Goal: Transaction & Acquisition: Purchase product/service

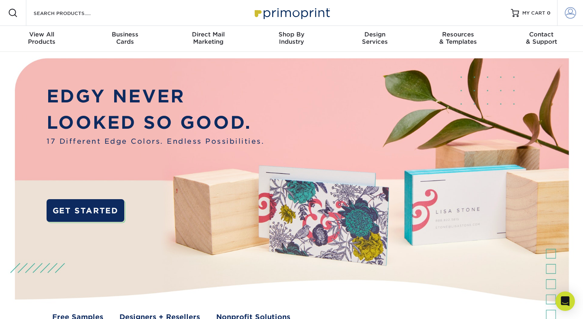
click at [566, 11] on span at bounding box center [570, 12] width 11 height 11
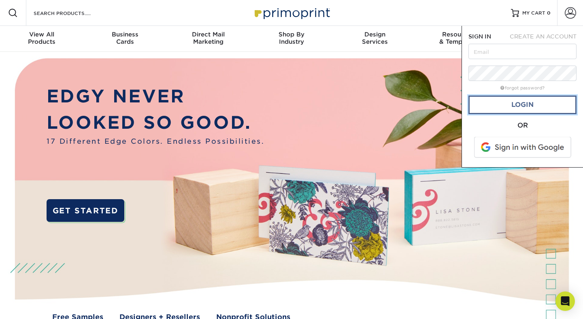
click at [509, 104] on link "Login" at bounding box center [523, 105] width 108 height 19
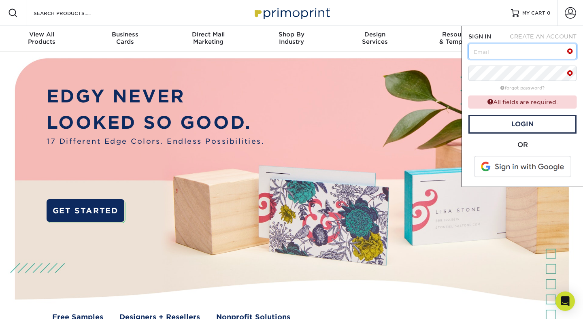
click at [492, 54] on input "text" at bounding box center [523, 51] width 108 height 15
type input "skye@skyebolluyt.com"
click at [515, 124] on link "Login" at bounding box center [523, 124] width 108 height 19
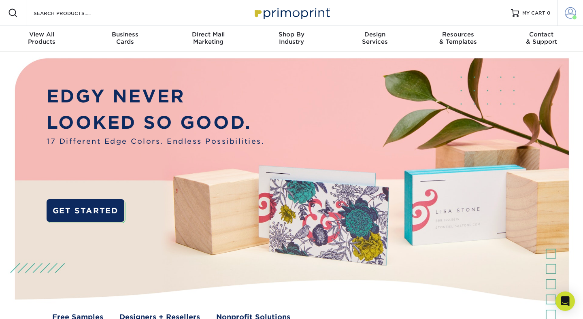
click at [576, 15] on span at bounding box center [575, 17] width 4 height 4
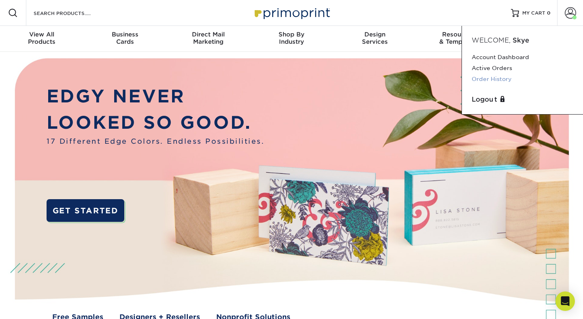
click at [506, 77] on link "Order History" at bounding box center [523, 79] width 102 height 11
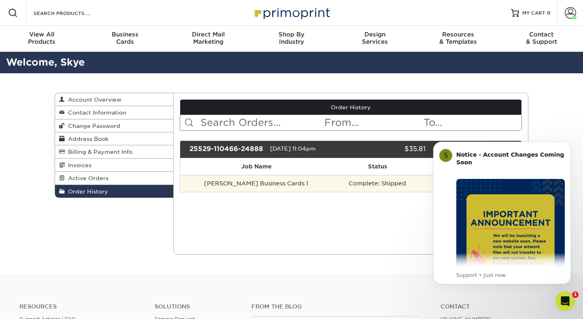
click at [281, 186] on td "Skye Bolluyt Business Cards 1" at bounding box center [256, 183] width 153 height 17
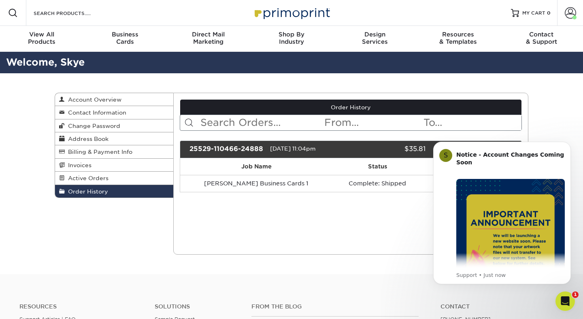
click at [397, 232] on div "Current Orders 0 Active 0 Missing Files" at bounding box center [351, 174] width 356 height 162
click at [560, 110] on div "Order History Account Overview Contact Information Change Password Address Book…" at bounding box center [291, 173] width 583 height 201
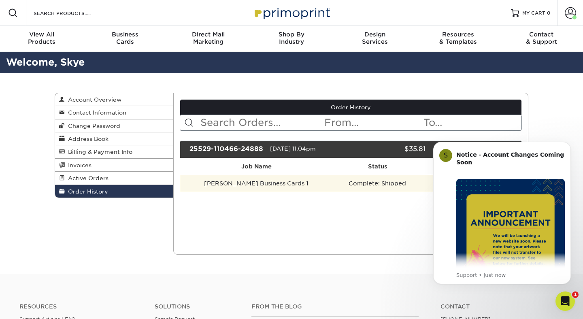
click at [387, 186] on td "Complete: Shipped" at bounding box center [377, 183] width 89 height 17
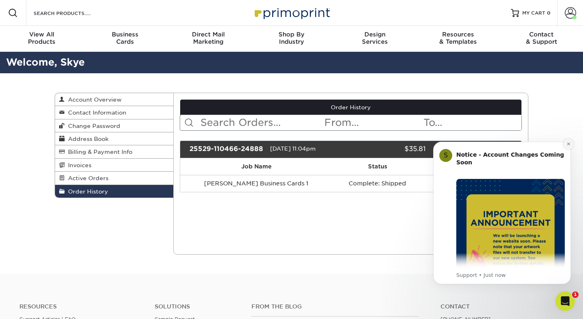
click at [569, 145] on icon "Dismiss notification" at bounding box center [569, 144] width 4 height 4
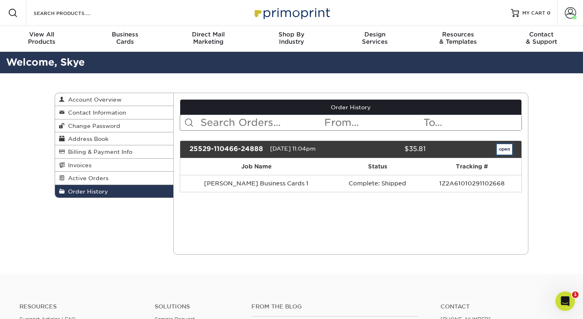
click at [500, 151] on link "open" at bounding box center [504, 149] width 15 height 11
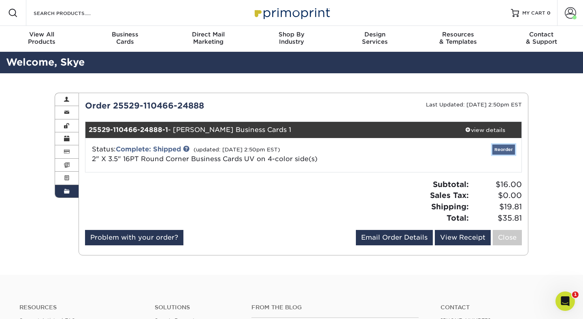
click at [505, 150] on link "Reorder" at bounding box center [504, 150] width 23 height 10
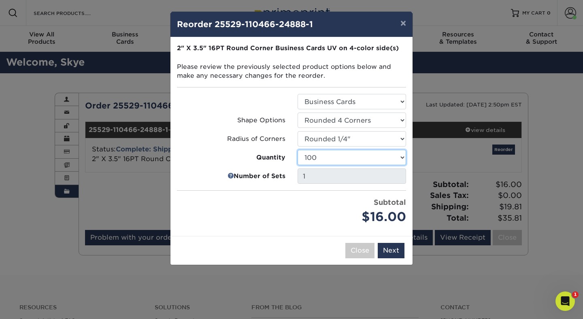
click at [366, 160] on select "100 250 500 1000 2500 5000 10000 15000 20000 25000" at bounding box center [352, 157] width 109 height 15
select select "6237a36b-b046-4ef6-8fed-6cb9c22a5ece"
click at [298, 150] on select "100 250 500 1000 2500 5000 10000 15000 20000 25000" at bounding box center [352, 157] width 109 height 15
click at [230, 175] on link at bounding box center [231, 176] width 6 height 10
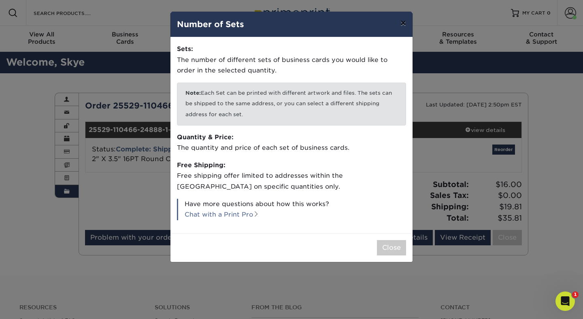
click at [405, 27] on button "×" at bounding box center [403, 23] width 19 height 23
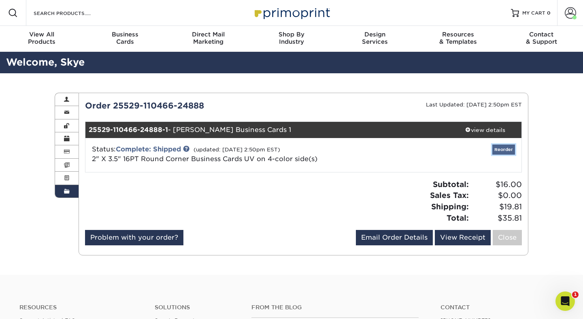
click at [506, 149] on link "Reorder" at bounding box center [504, 150] width 23 height 10
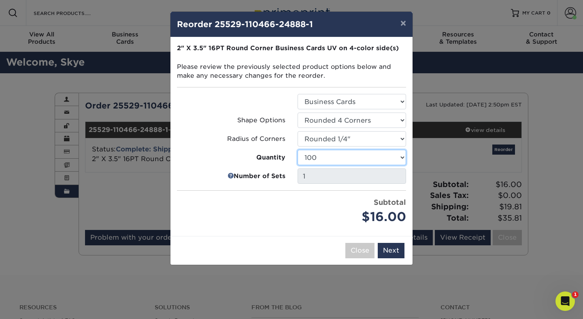
click at [393, 156] on select "100 250 500 1000 2500 5000 10000 15000 20000 25000" at bounding box center [352, 157] width 109 height 15
select select "6237a36b-b046-4ef6-8fed-6cb9c22a5ece"
click at [298, 150] on select "100 250 500 1000 2500 5000 10000 15000 20000 25000" at bounding box center [352, 157] width 109 height 15
click at [295, 176] on div "1" at bounding box center [352, 176] width 121 height 15
click at [397, 255] on button "Next" at bounding box center [391, 250] width 27 height 15
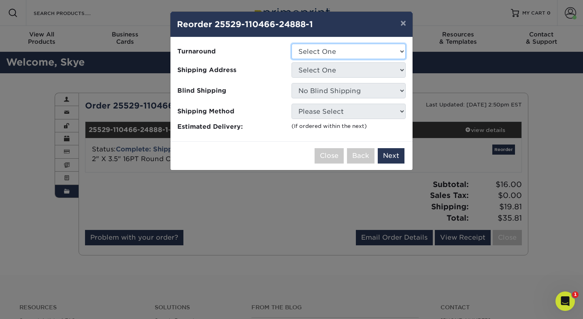
click at [340, 54] on select "Select One 2-4 Business Days 2 Day Next Business Day" at bounding box center [349, 51] width 114 height 15
click at [292, 44] on select "Select One 2-4 Business Days 2 Day Next Business Day" at bounding box center [349, 51] width 114 height 15
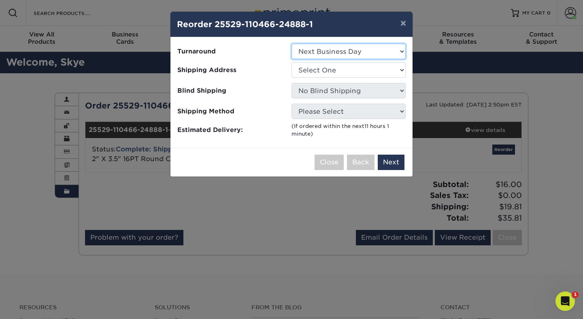
click at [340, 52] on select "Select One 2-4 Business Days 2 Day Next Business Day" at bounding box center [349, 51] width 114 height 15
select select "826116cc-c4c3-4885-9ef3-bc23dc22a911"
click at [292, 44] on select "Select One 2-4 Business Days 2 Day Next Business Day" at bounding box center [349, 51] width 114 height 15
click at [340, 68] on select "Select One Studio" at bounding box center [349, 69] width 114 height 15
select select "282466"
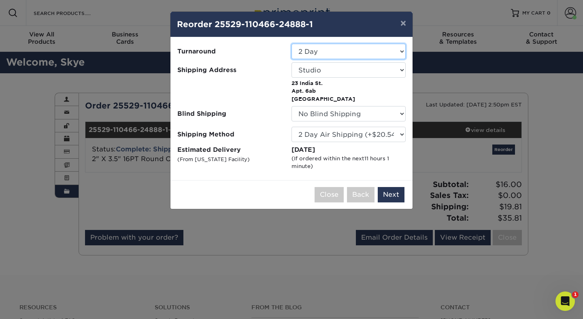
click at [372, 53] on select "Select One 2-4 Business Days 2 Day Next Business Day" at bounding box center [349, 51] width 114 height 15
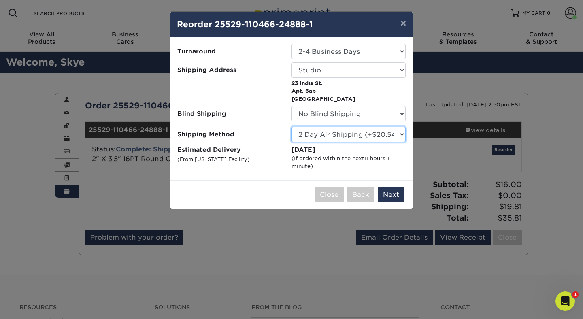
click at [370, 137] on select "Please Select Ground Shipping (+$7.84) 3 Day Shipping Service (+$20.07) 2 Day A…" at bounding box center [349, 134] width 114 height 15
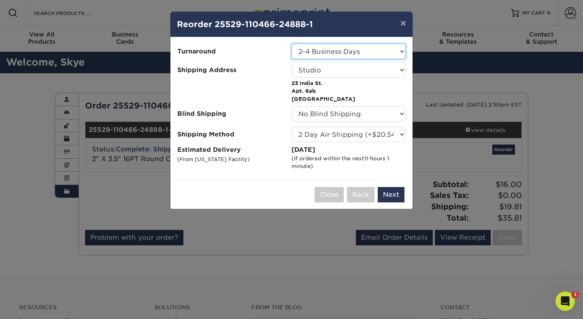
click at [388, 49] on select "Select One 2-4 Business Days 2 Day Next Business Day" at bounding box center [349, 51] width 114 height 15
select select "826116cc-c4c3-4885-9ef3-bc23dc22a911"
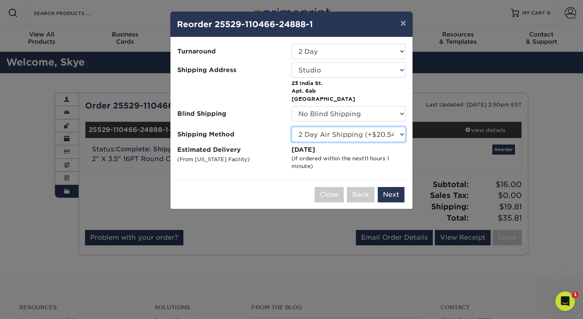
click at [378, 132] on select "Please Select Ground Shipping (+$7.84) 3 Day Shipping Service (+$20.07) 2 Day A…" at bounding box center [349, 134] width 114 height 15
select select "13"
click at [292, 127] on select "Please Select Ground Shipping (+$7.84) 3 Day Shipping Service (+$20.07) 2 Day A…" at bounding box center [349, 134] width 114 height 15
click at [388, 195] on button "Next" at bounding box center [391, 194] width 27 height 15
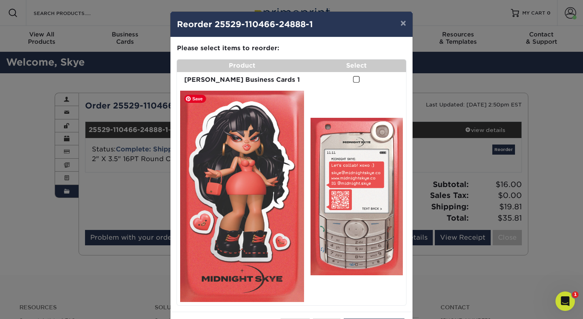
click at [288, 140] on img at bounding box center [242, 197] width 124 height 212
click at [269, 82] on strong "Skye Bolluyt Business Cards 1" at bounding box center [242, 80] width 116 height 8
click at [353, 79] on span at bounding box center [356, 80] width 7 height 8
click at [0, 0] on input "checkbox" at bounding box center [0, 0] width 0 height 0
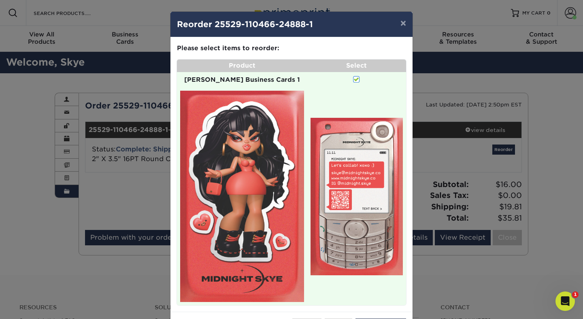
click at [353, 79] on span at bounding box center [356, 80] width 7 height 8
click at [0, 0] on input "checkbox" at bounding box center [0, 0] width 0 height 0
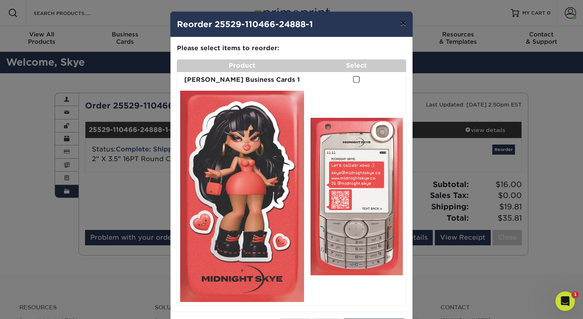
click at [401, 26] on button "×" at bounding box center [403, 23] width 19 height 23
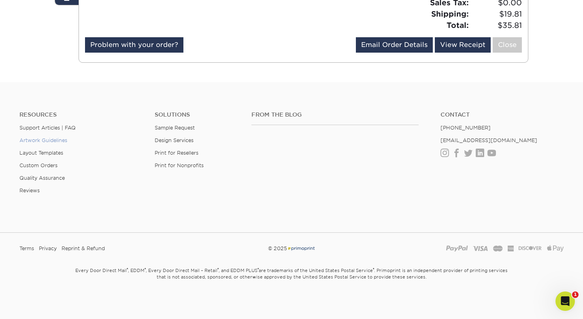
click at [58, 141] on link "Artwork Guidelines" at bounding box center [43, 140] width 48 height 6
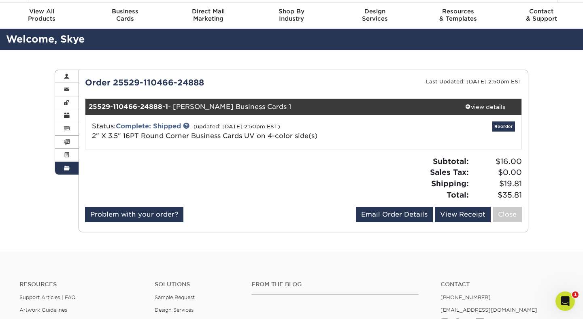
scroll to position [0, 0]
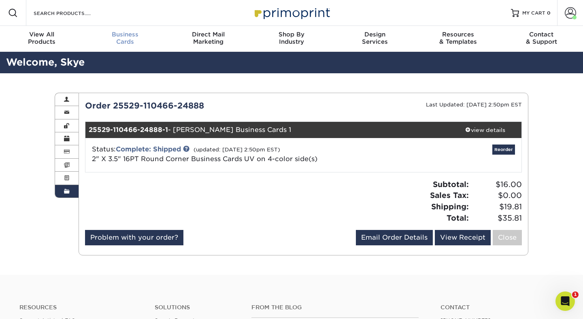
click at [122, 38] on div "Business Cards" at bounding box center [124, 38] width 83 height 15
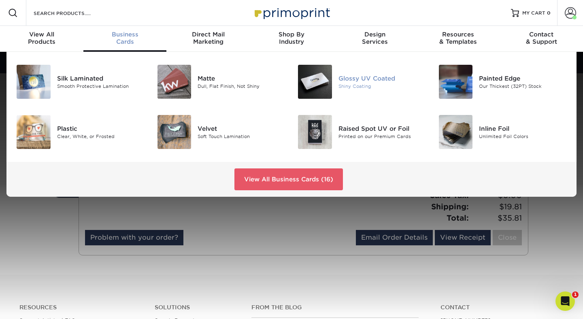
click at [348, 83] on div "Shiny Coating" at bounding box center [383, 86] width 88 height 7
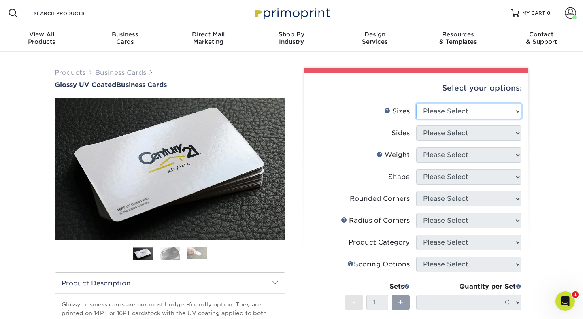
click at [430, 109] on select "Please Select 1.5" x 3.5" - Mini 1.75" x 3.5" - Mini 2" x 2" - Square 2" x 3" -…" at bounding box center [469, 111] width 105 height 15
select select "2.00x3.50"
click at [417, 104] on select "Please Select 1.5" x 3.5" - Mini 1.75" x 3.5" - Mini 2" x 2" - Square 2" x 3" -…" at bounding box center [469, 111] width 105 height 15
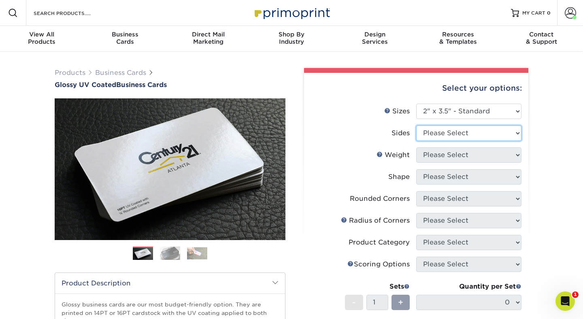
click at [462, 135] on select "Please Select Print Both Sides Print Front Only" at bounding box center [469, 133] width 105 height 15
select select "13abbda7-1d64-4f25-8bb2-c179b224825d"
click at [417, 126] on select "Please Select Print Both Sides Print Front Only" at bounding box center [469, 133] width 105 height 15
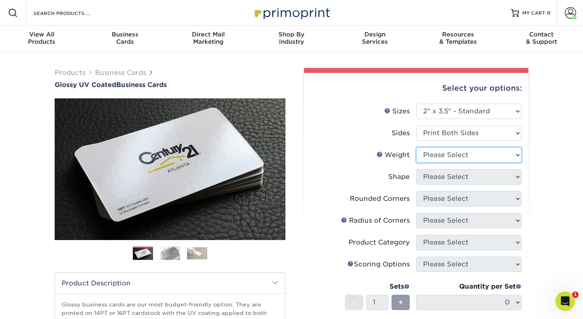
click at [462, 154] on select "Please Select 16PT 14PT" at bounding box center [469, 154] width 105 height 15
select select "16PT"
click at [417, 147] on select "Please Select 16PT 14PT" at bounding box center [469, 154] width 105 height 15
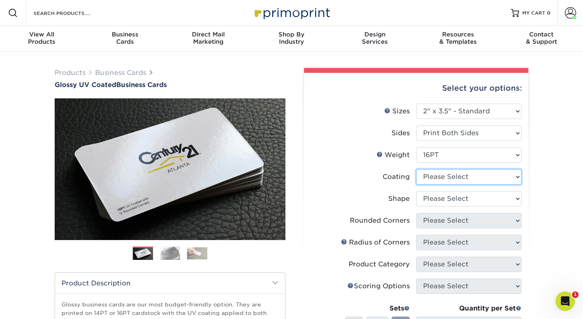
click at [460, 177] on select at bounding box center [469, 176] width 105 height 15
select select "ae367451-b2b8-45df-a344-0f05b6a12993"
click at [417, 169] on select at bounding box center [469, 176] width 105 height 15
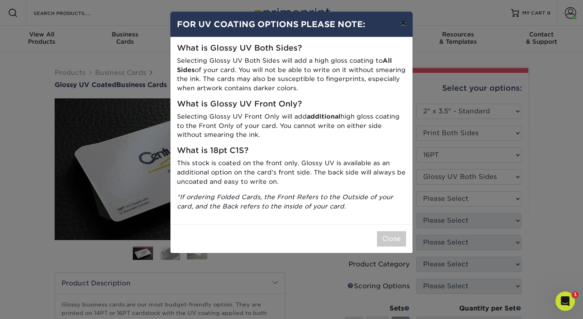
click at [403, 21] on button "×" at bounding box center [403, 23] width 19 height 23
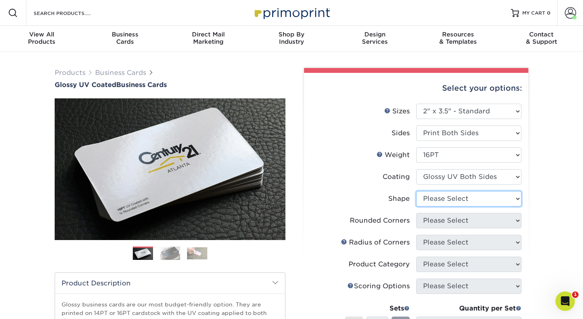
click at [459, 204] on select "Please Select Standard Oval" at bounding box center [469, 198] width 105 height 15
select select "standard"
click at [417, 191] on select "Please Select Standard Oval" at bounding box center [469, 198] width 105 height 15
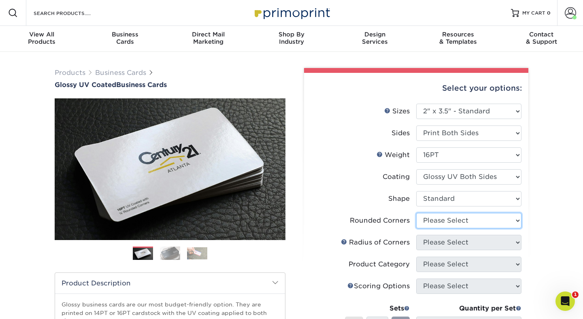
click at [462, 224] on select "Please Select Yes - Round 2 Corners Yes - Round 4 Corners No" at bounding box center [469, 220] width 105 height 15
select select "7672df9e-0e0a-464d-8e1f-920c575e4da3"
click at [417, 213] on select "Please Select Yes - Round 2 Corners Yes - Round 4 Corners No" at bounding box center [469, 220] width 105 height 15
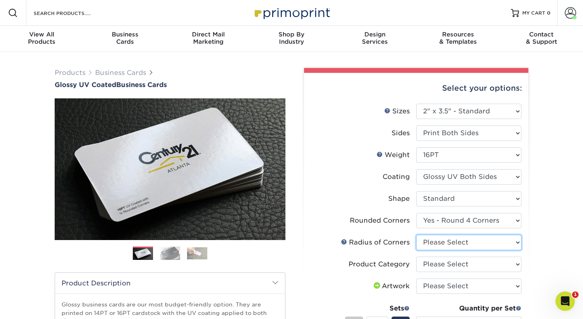
click at [468, 244] on select "Please Select Rounded 1/8" Rounded 1/4"" at bounding box center [469, 242] width 105 height 15
select select "479fbfe7-6a0c-4895-8c9a-81739b7486c9"
click at [417, 235] on select "Please Select Rounded 1/8" Rounded 1/4"" at bounding box center [469, 242] width 105 height 15
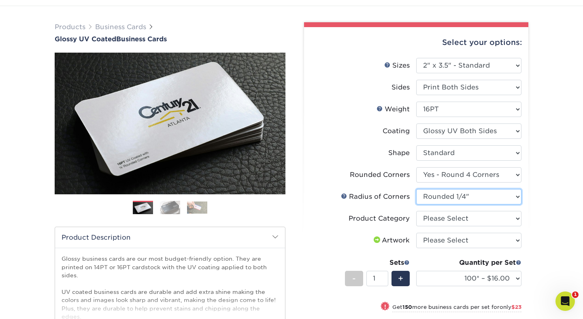
scroll to position [53, 0]
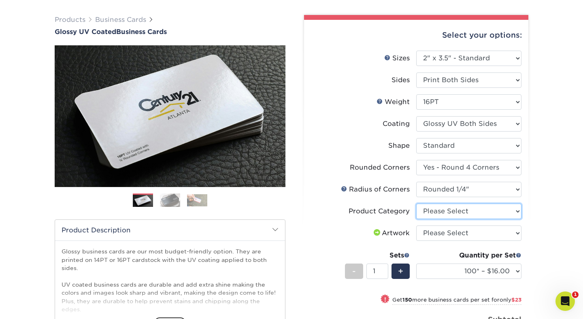
click at [470, 211] on select "Please Select Business Cards" at bounding box center [469, 211] width 105 height 15
select select "3b5148f1-0588-4f88-a218-97bcfdce65c1"
click at [417, 204] on select "Please Select Business Cards" at bounding box center [469, 211] width 105 height 15
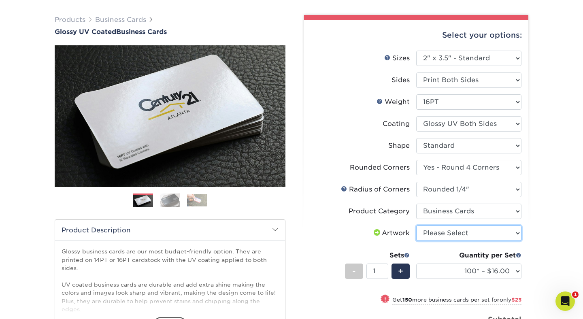
click at [470, 236] on select "Please Select I will upload files I need a design - $100" at bounding box center [469, 233] width 105 height 15
select select "upload"
click at [417, 226] on select "Please Select I will upload files I need a design - $100" at bounding box center [469, 233] width 105 height 15
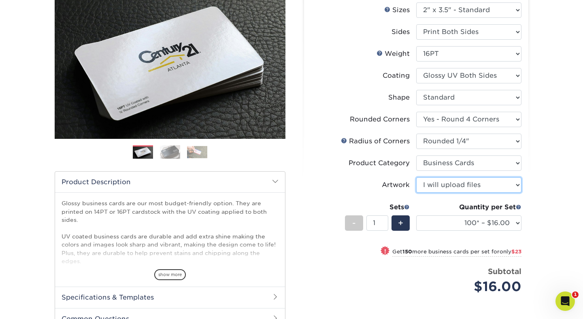
scroll to position [102, 0]
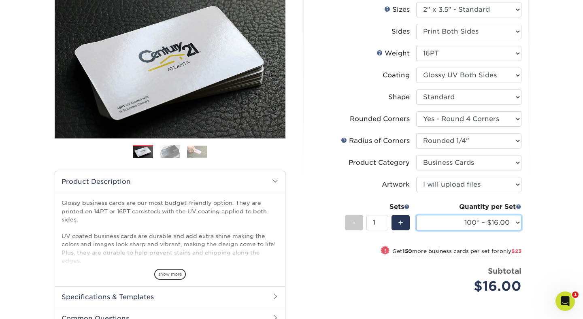
click at [452, 224] on select "100* – $16.00 250* – $39.00 500 – $77.00 1000 – $94.00 2500 – $173.00 5000 – $2…" at bounding box center [469, 222] width 105 height 15
select select "250* – $39.00"
click at [417, 215] on select "100* – $16.00 250* – $39.00 500 – $77.00 1000 – $94.00 2500 – $173.00 5000 – $2…" at bounding box center [469, 222] width 105 height 15
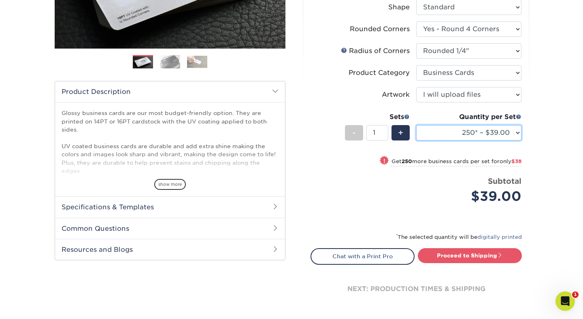
scroll to position [199, 0]
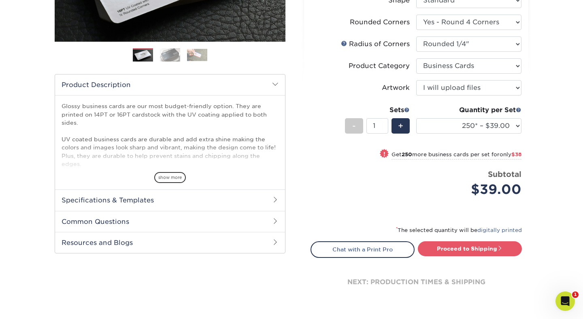
click at [259, 196] on h2 "Specifications & Templates" at bounding box center [170, 200] width 230 height 21
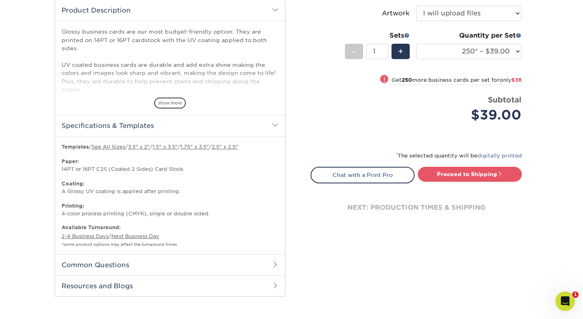
scroll to position [274, 0]
click at [150, 146] on link "3.5" x 2"" at bounding box center [139, 146] width 22 height 6
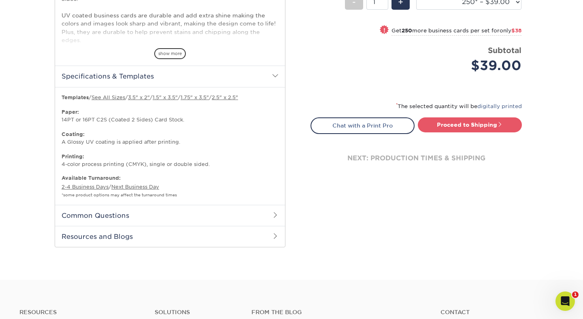
scroll to position [335, 0]
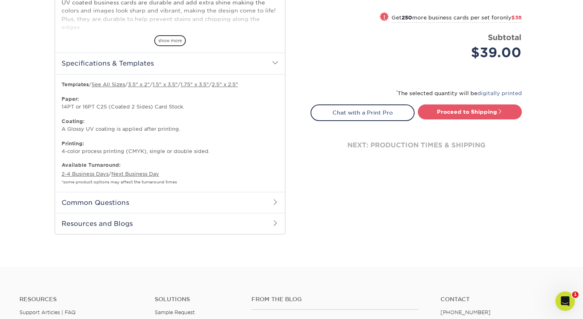
click at [236, 204] on h2 "Common Questions" at bounding box center [170, 202] width 230 height 21
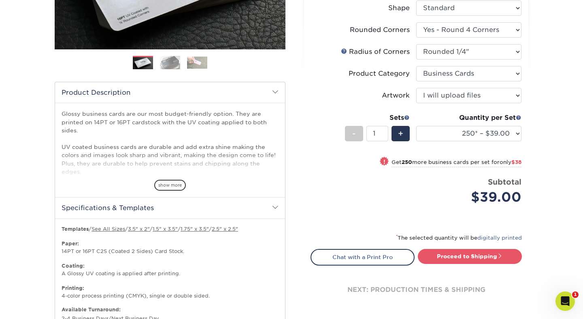
scroll to position [158, 0]
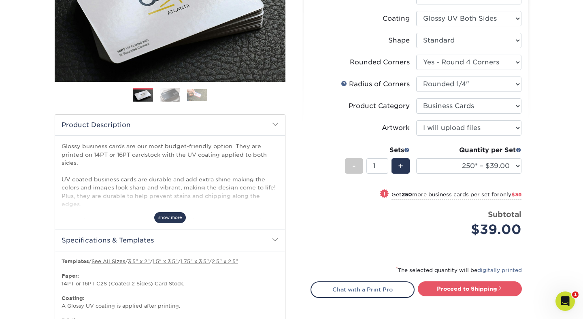
click at [172, 219] on span "show more" at bounding box center [170, 217] width 32 height 11
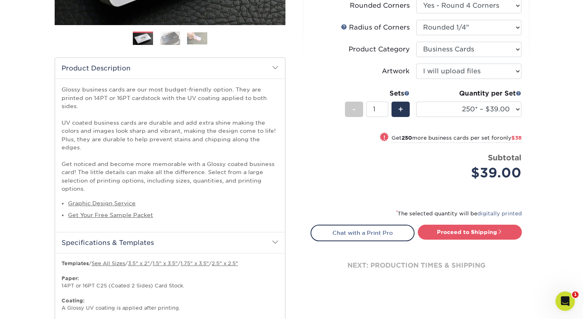
scroll to position [182, 0]
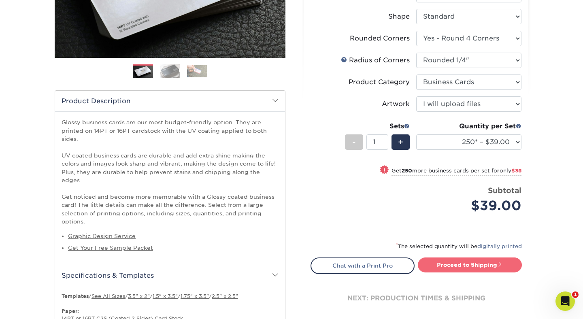
click at [456, 268] on link "Proceed to Shipping" at bounding box center [470, 265] width 104 height 15
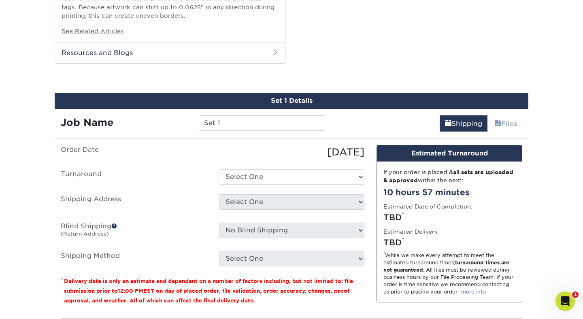
scroll to position [680, 0]
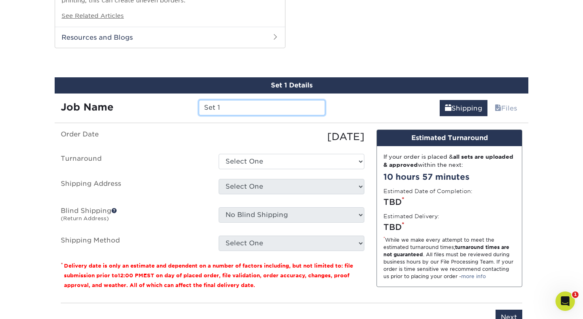
click at [280, 100] on input "Set 1" at bounding box center [262, 107] width 126 height 15
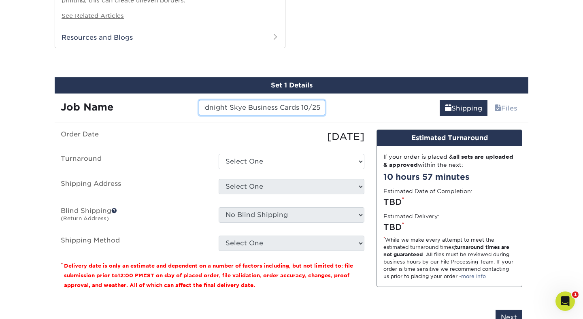
type input "Midnight Skye Business Cards 10/25"
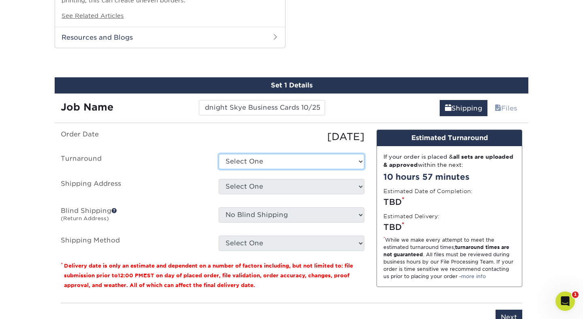
click at [274, 154] on select "Select One 2-4 Business Days 2 Day Next Business Day" at bounding box center [292, 161] width 146 height 15
select select "282b03b6-f7df-4afb-95ec-f2811a9ed388"
click at [219, 154] on select "Select One 2-4 Business Days 2 Day Next Business Day" at bounding box center [292, 161] width 146 height 15
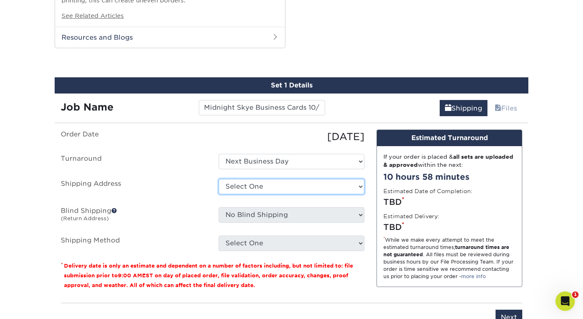
click at [275, 179] on select "Select One Studio + Add New Address" at bounding box center [292, 186] width 146 height 15
select select "282466"
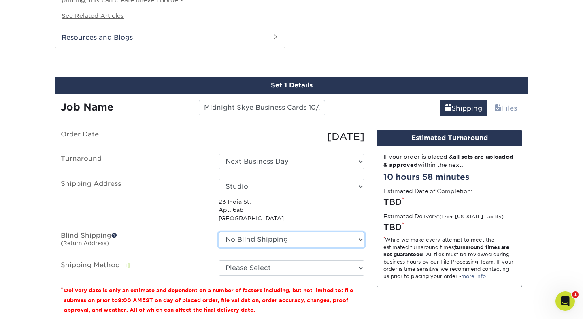
click at [275, 234] on select "No Blind Shipping Studio + Add New Address" at bounding box center [292, 239] width 146 height 15
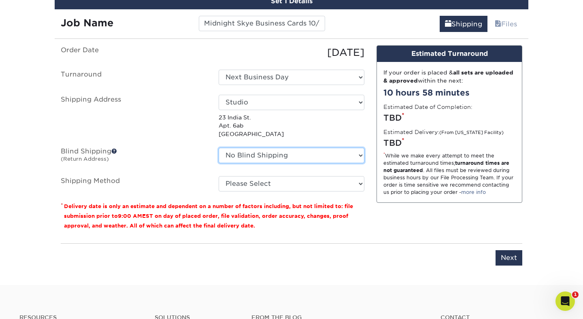
scroll to position [765, 0]
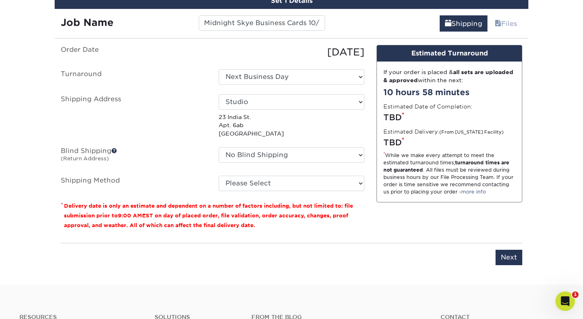
click at [244, 164] on ul "Order Date [DATE] [GEOGRAPHIC_DATA] Select One 2-4 Business Days 2 Day Next Bus…" at bounding box center [213, 118] width 304 height 146
click at [244, 176] on select "Please Select Ground Shipping (+$7.84) 3 Day Shipping Service (+$20.07) 2 Day A…" at bounding box center [292, 183] width 146 height 15
click at [219, 176] on select "Please Select Ground Shipping (+$7.84) 3 Day Shipping Service (+$20.07) 2 Day A…" at bounding box center [292, 183] width 146 height 15
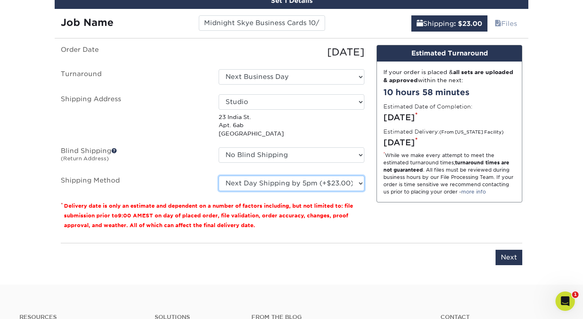
click at [266, 176] on select "Please Select Ground Shipping (+$7.84) 3 Day Shipping Service (+$20.07) 2 Day A…" at bounding box center [292, 183] width 146 height 15
click at [219, 176] on select "Please Select Ground Shipping (+$7.84) 3 Day Shipping Service (+$20.07) 2 Day A…" at bounding box center [292, 183] width 146 height 15
click at [269, 176] on select "Please Select Ground Shipping (+$7.84) 3 Day Shipping Service (+$20.07) 2 Day A…" at bounding box center [292, 183] width 146 height 15
click at [219, 176] on select "Please Select Ground Shipping (+$7.84) 3 Day Shipping Service (+$20.07) 2 Day A…" at bounding box center [292, 183] width 146 height 15
click at [270, 176] on select "Please Select Ground Shipping (+$7.84) 3 Day Shipping Service (+$20.07) 2 Day A…" at bounding box center [292, 183] width 146 height 15
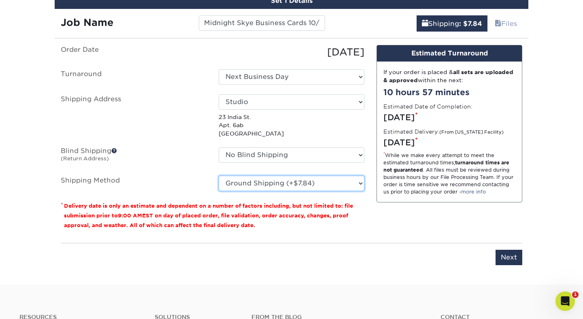
click at [219, 176] on select "Please Select Ground Shipping (+$7.84) 3 Day Shipping Service (+$20.07) 2 Day A…" at bounding box center [292, 183] width 146 height 15
click at [269, 176] on select "Please Select Ground Shipping (+$7.84) 3 Day Shipping Service (+$20.07) 2 Day A…" at bounding box center [292, 183] width 146 height 15
click at [219, 176] on select "Please Select Ground Shipping (+$7.84) 3 Day Shipping Service (+$20.07) 2 Day A…" at bounding box center [292, 183] width 146 height 15
click at [269, 176] on select "Please Select Ground Shipping (+$7.84) 3 Day Shipping Service (+$20.07) 2 Day A…" at bounding box center [292, 183] width 146 height 15
click at [219, 176] on select "Please Select Ground Shipping (+$7.84) 3 Day Shipping Service (+$20.07) 2 Day A…" at bounding box center [292, 183] width 146 height 15
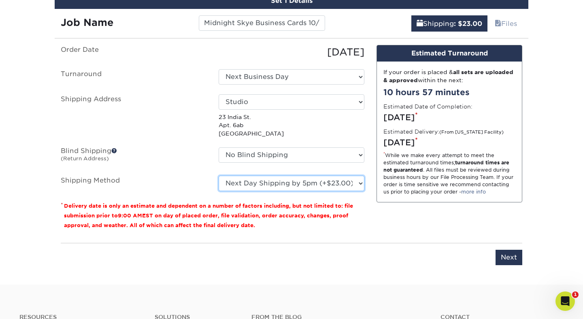
click at [283, 176] on select "Please Select Ground Shipping (+$7.84) 3 Day Shipping Service (+$20.07) 2 Day A…" at bounding box center [292, 183] width 146 height 15
click at [219, 176] on select "Please Select Ground Shipping (+$7.84) 3 Day Shipping Service (+$20.07) 2 Day A…" at bounding box center [292, 183] width 146 height 15
click at [288, 176] on select "Please Select Ground Shipping (+$7.84) 3 Day Shipping Service (+$20.07) 2 Day A…" at bounding box center [292, 183] width 146 height 15
select select "13"
click at [219, 176] on select "Please Select Ground Shipping (+$7.84) 3 Day Shipping Service (+$20.07) 2 Day A…" at bounding box center [292, 183] width 146 height 15
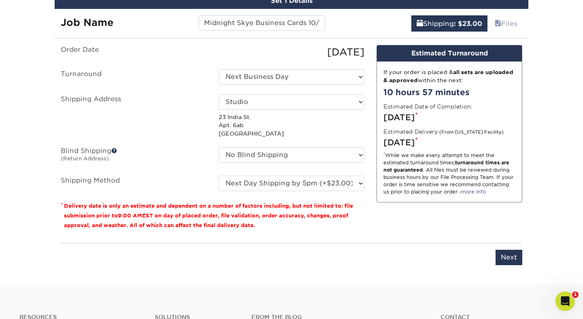
click at [408, 216] on div "Design Estimated Turnaround If your order is placed & all sets are uploaded & a…" at bounding box center [450, 141] width 158 height 192
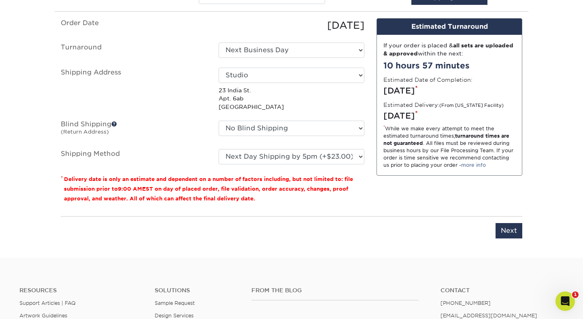
scroll to position [792, 0]
click at [394, 183] on div "Design Estimated Turnaround If your order is placed & all sets are uploaded & a…" at bounding box center [450, 114] width 158 height 192
click at [520, 224] on input "Next" at bounding box center [509, 230] width 27 height 15
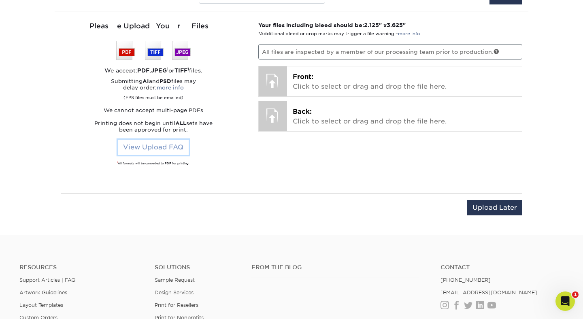
click at [148, 141] on link "View Upload FAQ" at bounding box center [153, 147] width 71 height 15
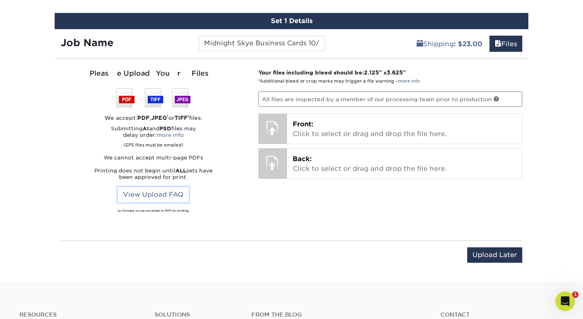
scroll to position [742, 0]
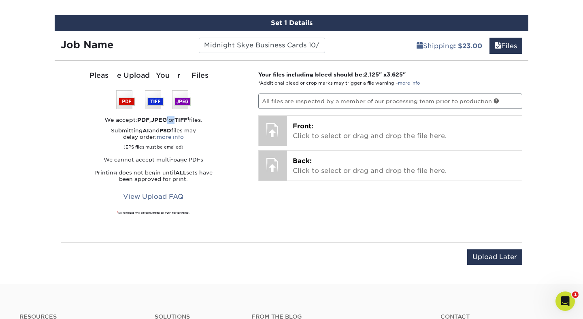
drag, startPoint x: 165, startPoint y: 109, endPoint x: 173, endPoint y: 111, distance: 8.2
click at [173, 116] on div "We accept: PDF , JPEG 1 or TIFF 1 files." at bounding box center [154, 120] width 186 height 8
click at [194, 116] on div "Please Upload Your Files We accept: PDF , JPEG 1 or TIFF 1 files. Submitting AI…" at bounding box center [154, 152] width 186 height 162
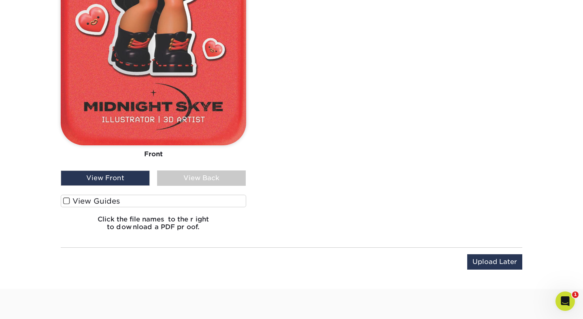
scroll to position [985, 0]
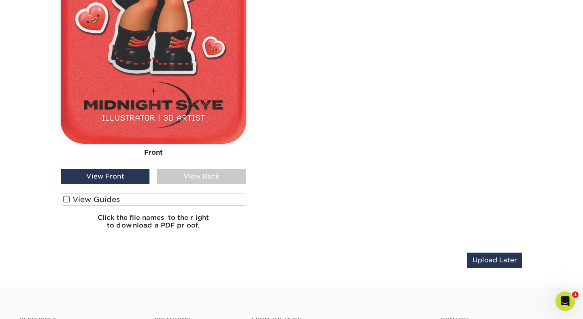
click at [65, 196] on span at bounding box center [66, 200] width 7 height 8
click at [0, 0] on input "View Guides" at bounding box center [0, 0] width 0 height 0
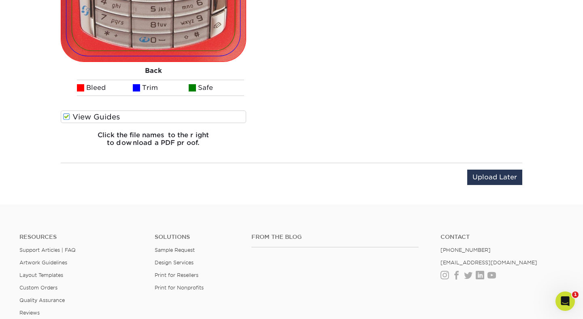
scroll to position [1396, 0]
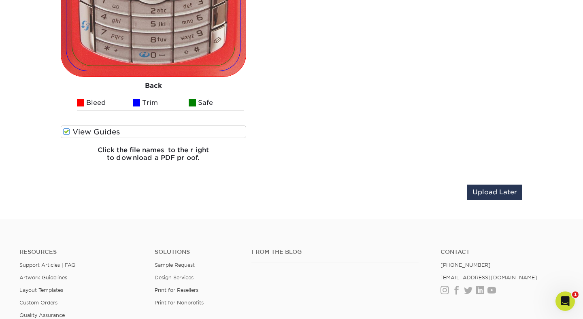
click at [66, 128] on span at bounding box center [66, 132] width 7 height 8
click at [0, 0] on input "View Guides" at bounding box center [0, 0] width 0 height 0
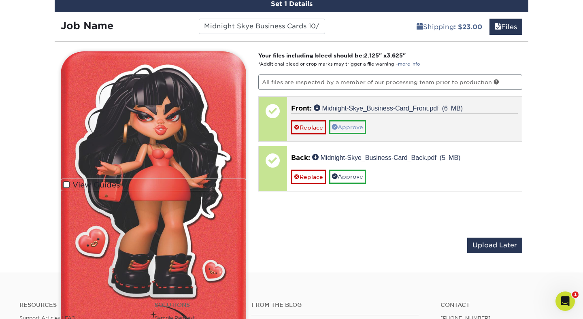
scroll to position [756, 0]
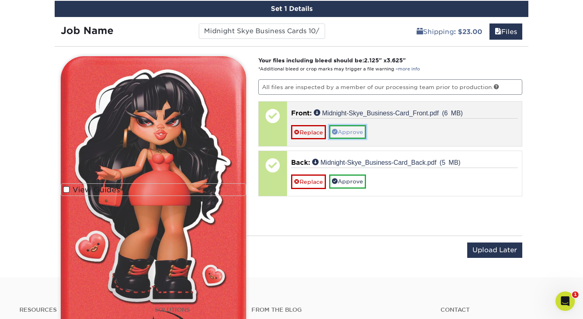
click at [348, 125] on link "Approve" at bounding box center [347, 132] width 37 height 14
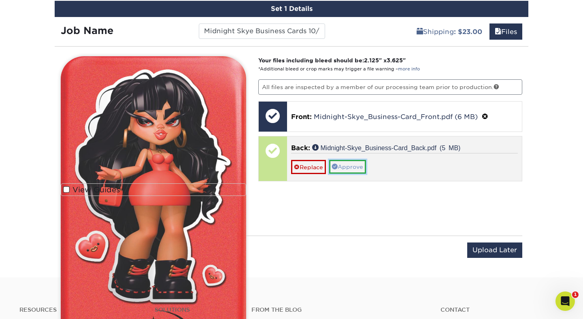
click at [356, 160] on link "Approve" at bounding box center [347, 167] width 37 height 14
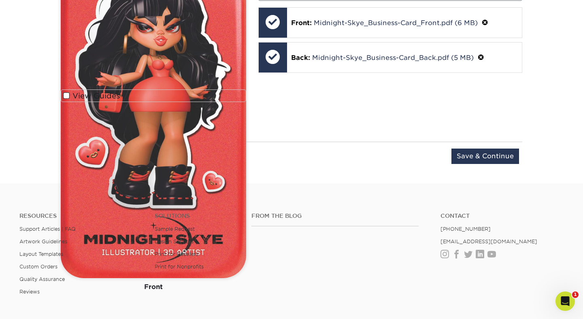
scroll to position [853, 0]
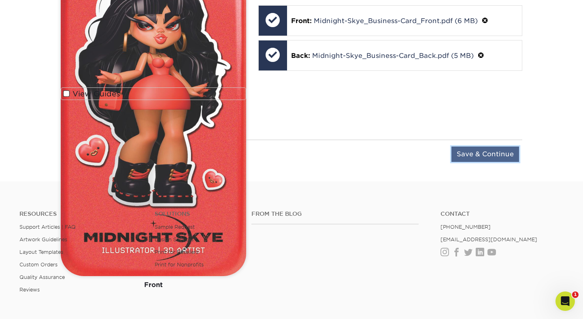
click at [473, 147] on input "Save & Continue" at bounding box center [486, 154] width 68 height 15
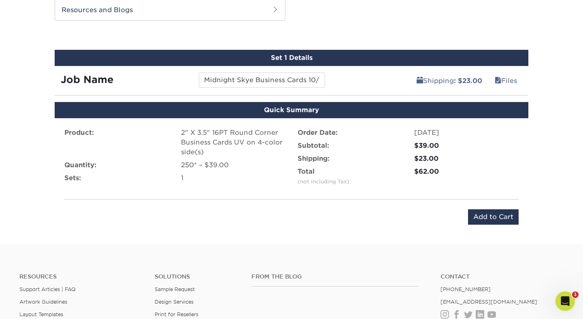
scroll to position [714, 0]
